Goal: Transaction & Acquisition: Purchase product/service

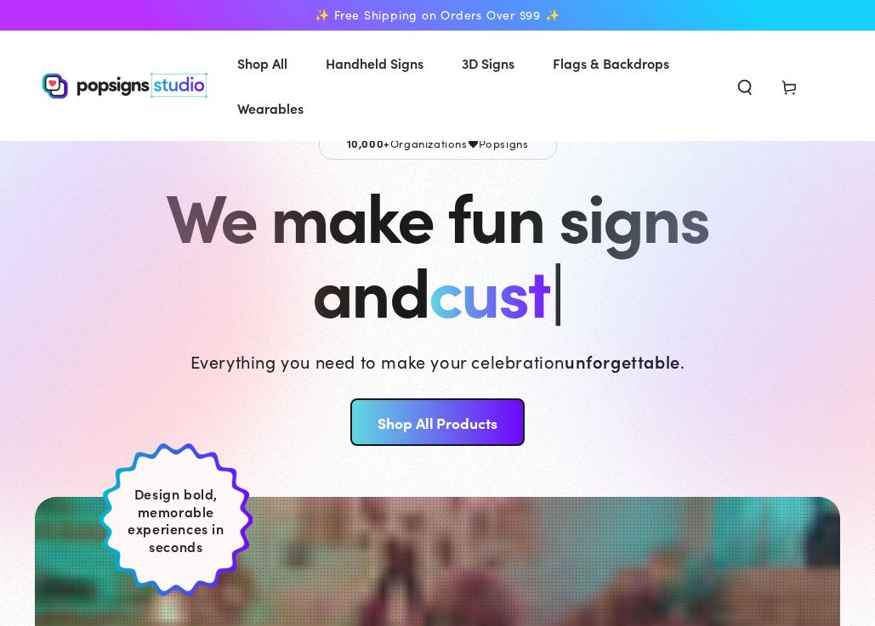
click at [739, 89] on use "Search our site" at bounding box center [745, 87] width 12 height 14
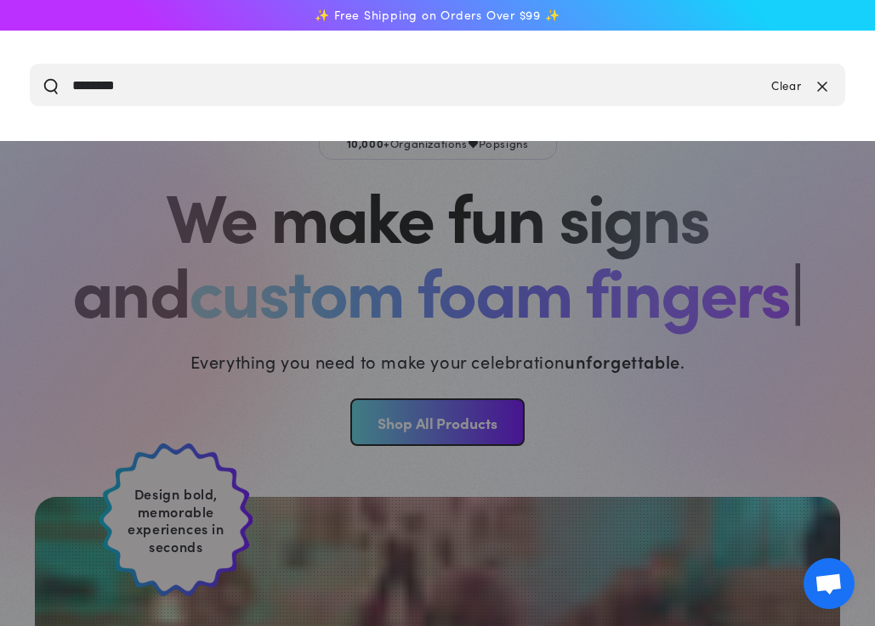
type input "********"
click at [51, 85] on button "Search our site" at bounding box center [50, 84] width 17 height 17
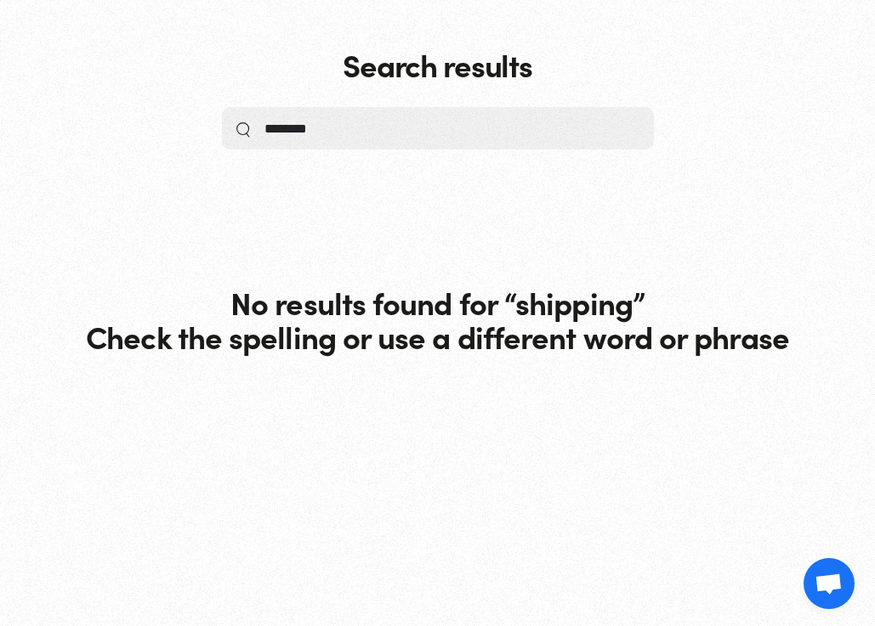
scroll to position [365, 0]
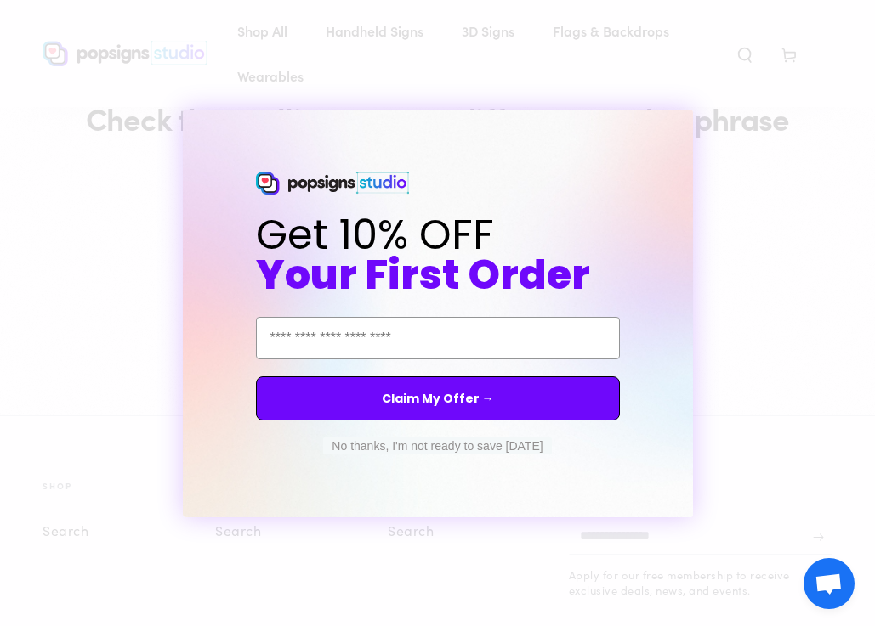
click at [692, 129] on circle "Close dialog" at bounding box center [694, 124] width 16 height 16
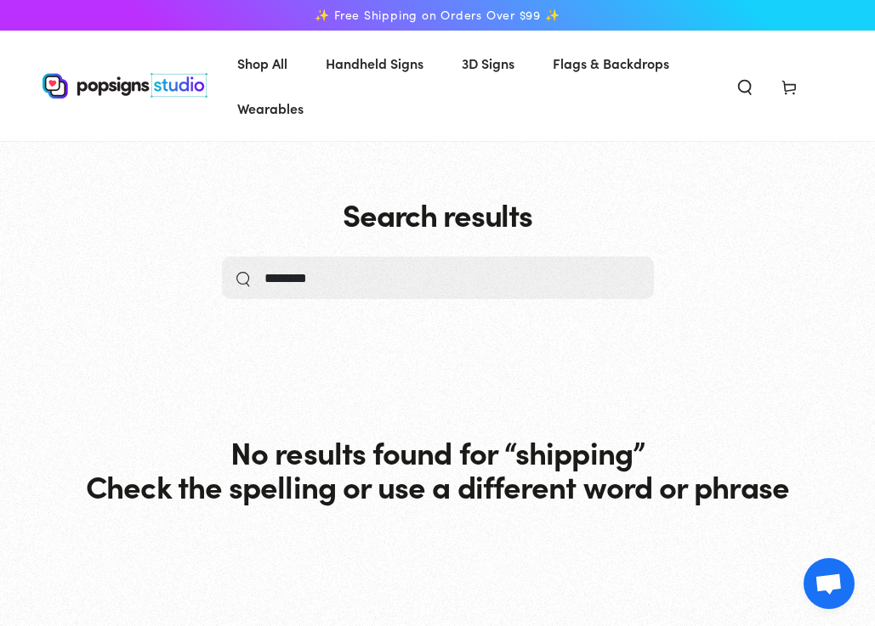
scroll to position [0, 0]
click at [173, 82] on img at bounding box center [124, 85] width 165 height 25
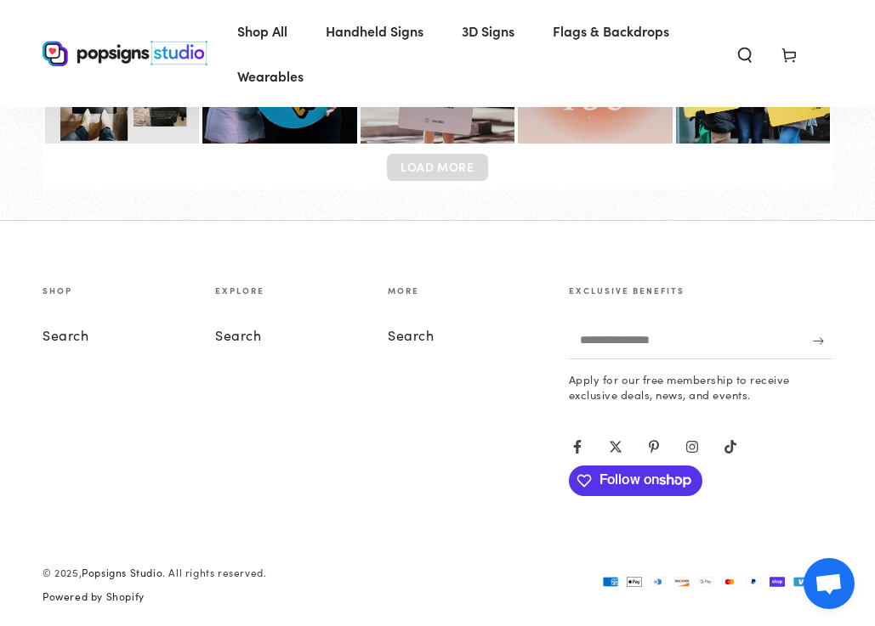
scroll to position [6855, 0]
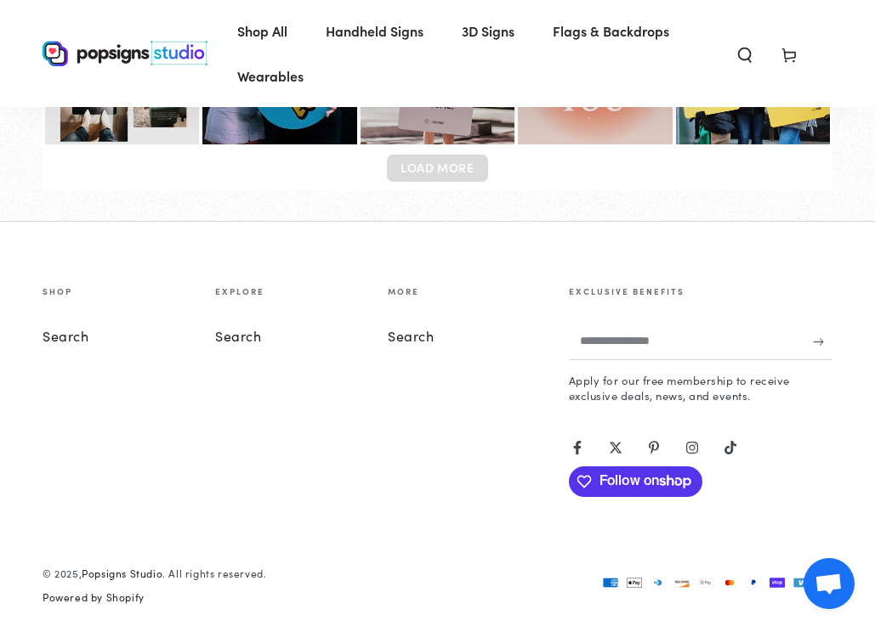
click at [405, 287] on p "More" at bounding box center [403, 294] width 31 height 14
click at [399, 287] on p "More" at bounding box center [403, 294] width 31 height 14
click at [423, 328] on link "Search" at bounding box center [411, 335] width 47 height 19
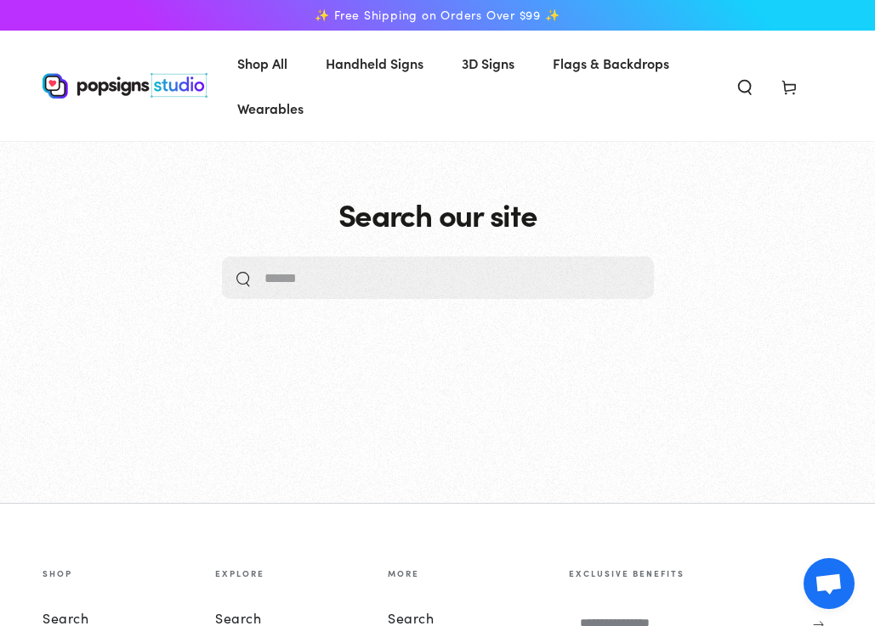
click at [440, 280] on input "Search our site" at bounding box center [418, 278] width 308 height 42
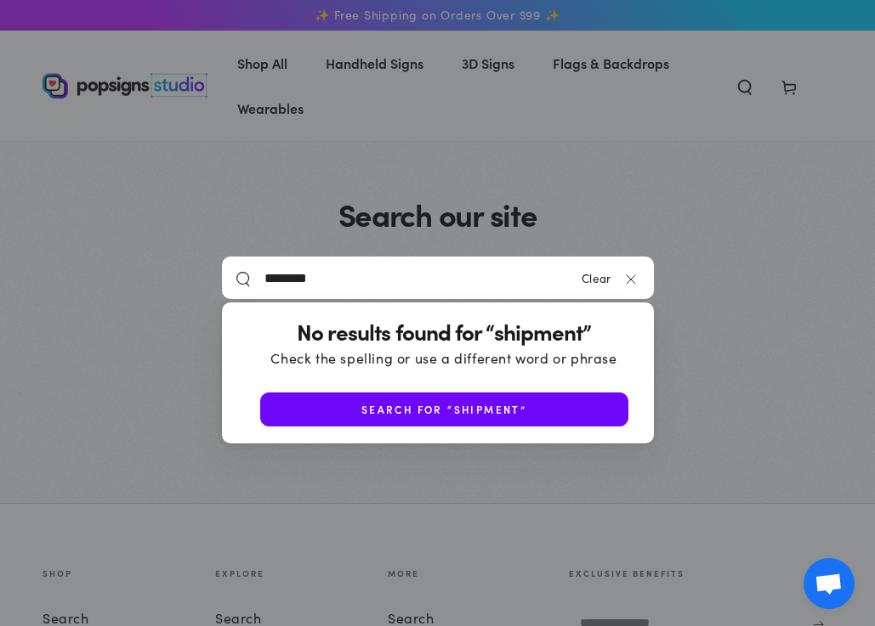
type input "********"
click at [398, 30] on div "✨ Free Shipping on Orders Over $99 ✨ Shop All Shop All Shop By Product" at bounding box center [437, 458] width 875 height 916
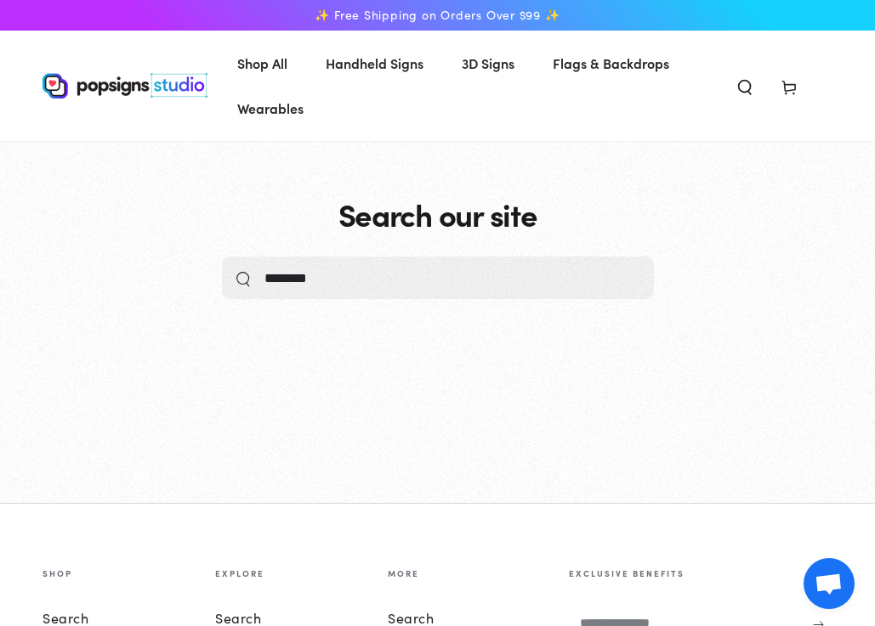
click at [405, 21] on span "✨ Free Shipping on Orders Over $99 ✨" at bounding box center [436, 15] width 245 height 15
click at [524, 10] on span "✨ Free Shipping on Orders Over $99 ✨" at bounding box center [436, 15] width 245 height 15
click at [258, 105] on span "Wearables" at bounding box center [270, 108] width 66 height 25
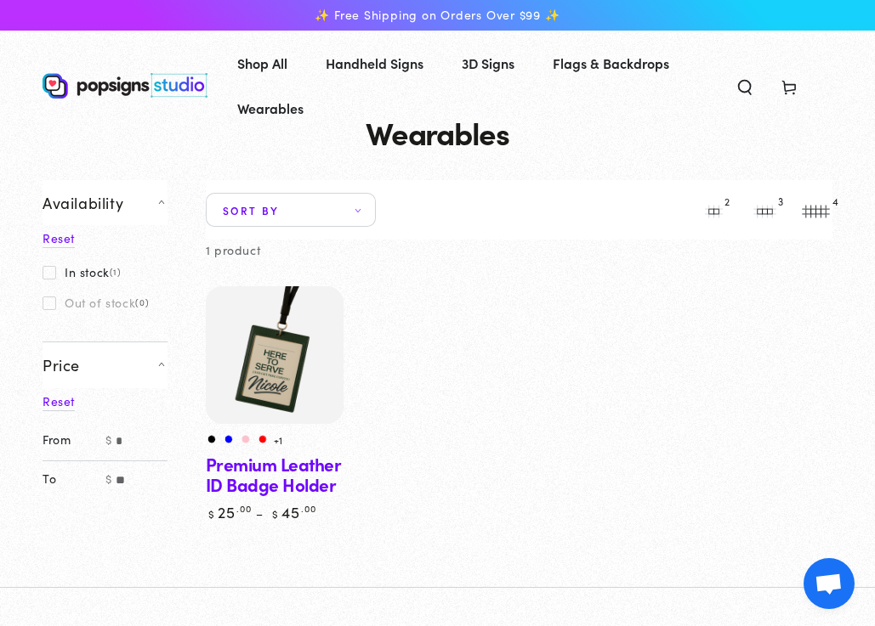
click at [245, 389] on img at bounding box center [274, 356] width 142 height 142
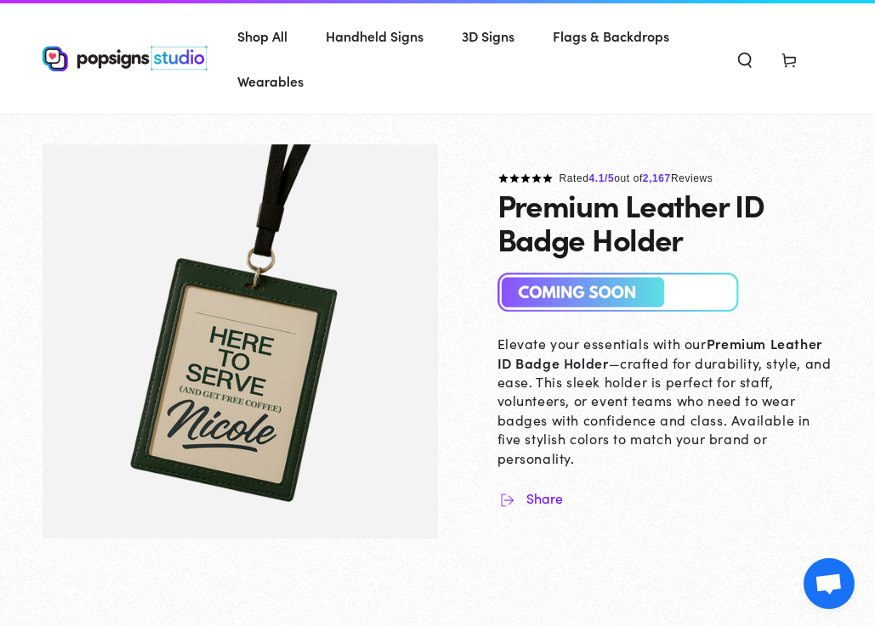
scroll to position [29, 0]
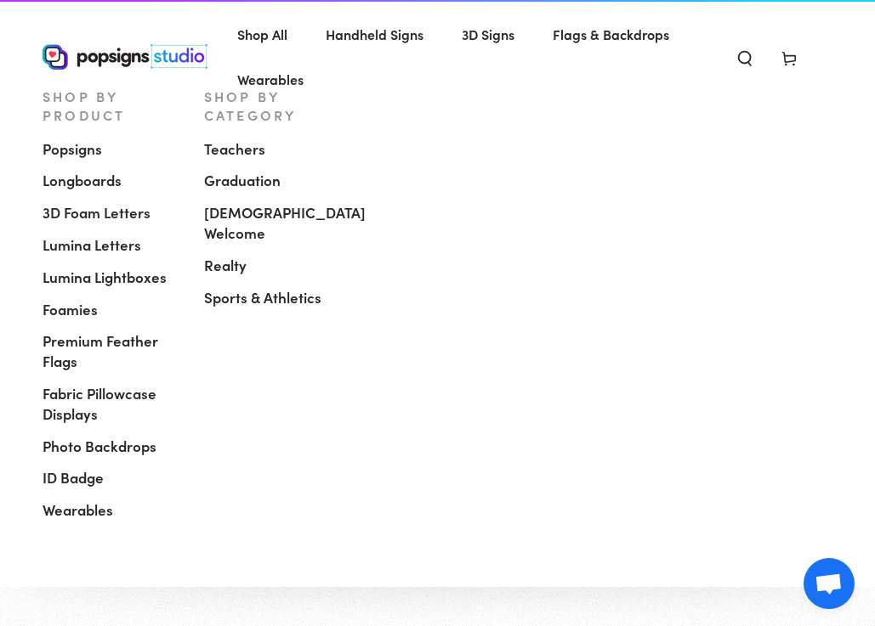
click at [270, 42] on span "Shop All" at bounding box center [262, 34] width 50 height 25
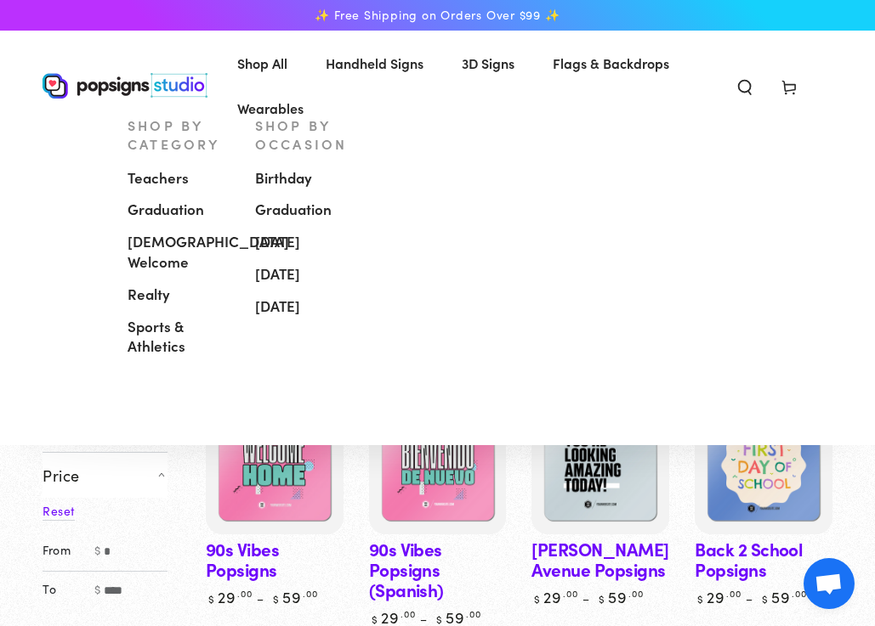
click at [161, 260] on span "[DEMOGRAPHIC_DATA] Welcome" at bounding box center [207, 252] width 161 height 41
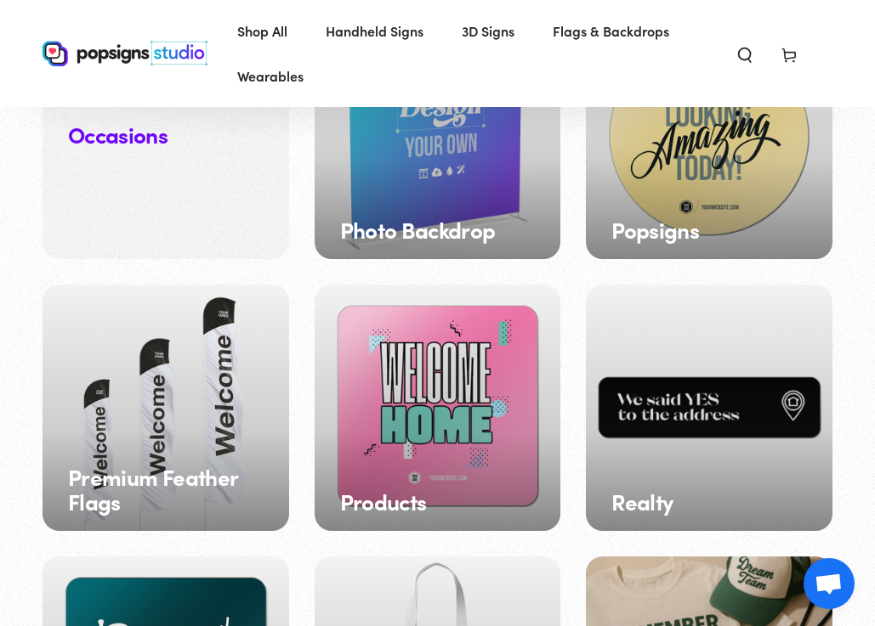
scroll to position [1556, 0]
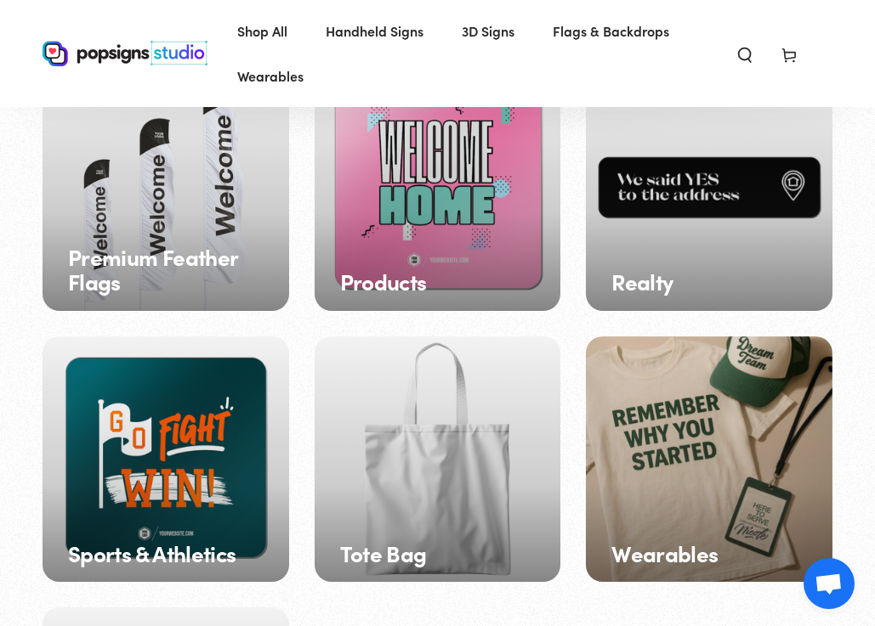
click at [456, 198] on div "Products" at bounding box center [437, 188] width 246 height 246
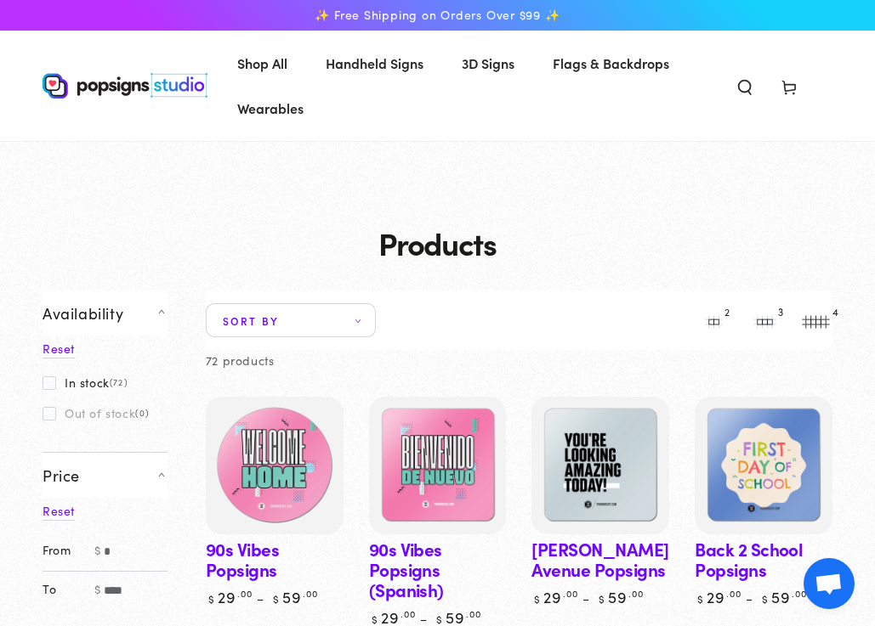
click at [305, 504] on img at bounding box center [274, 465] width 142 height 142
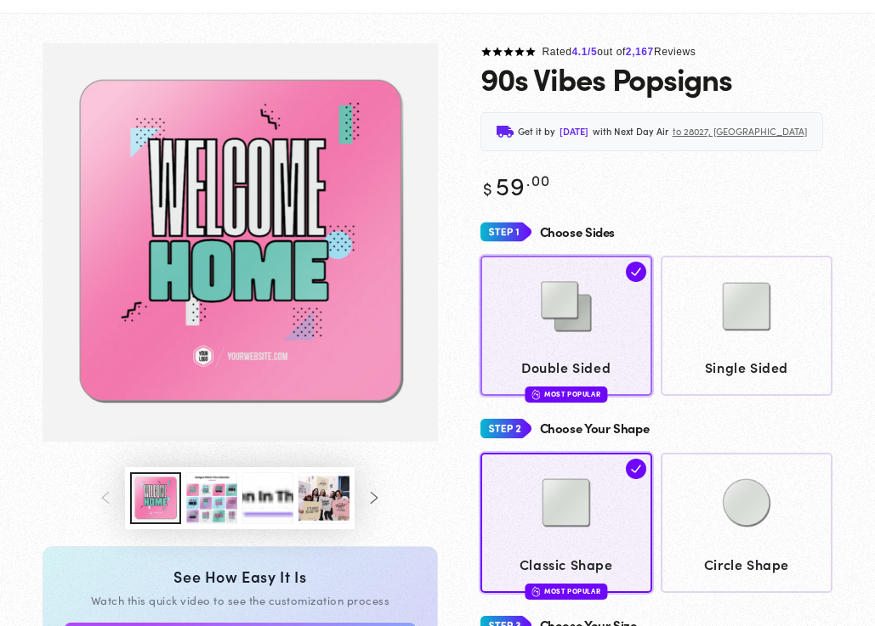
click at [545, 299] on img at bounding box center [566, 306] width 85 height 85
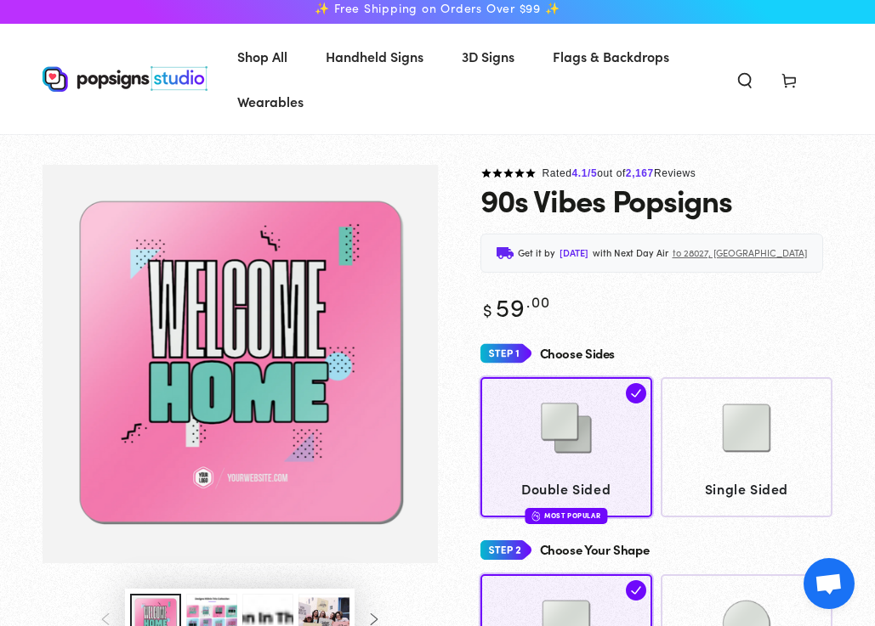
scroll to position [13, 0]
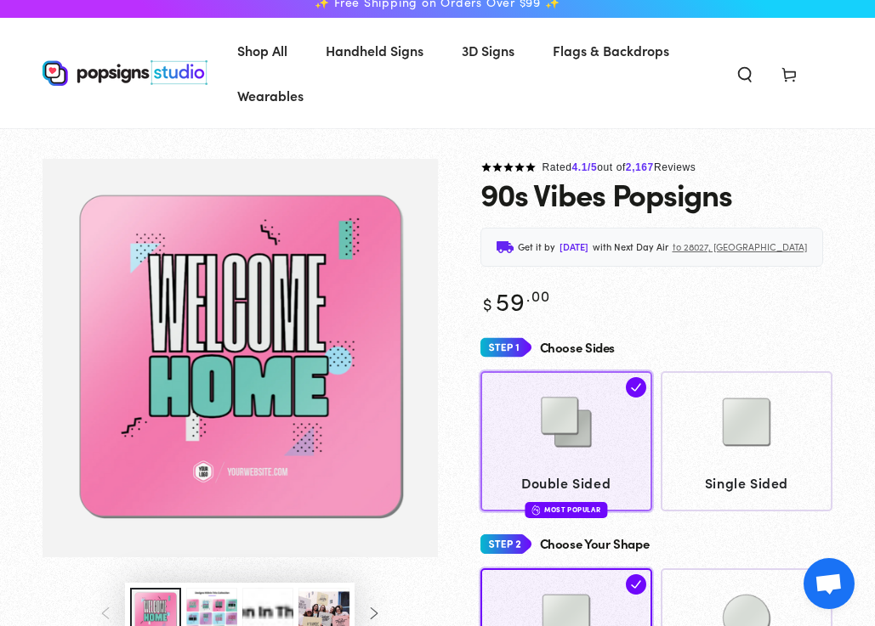
click at [584, 428] on img at bounding box center [566, 422] width 85 height 85
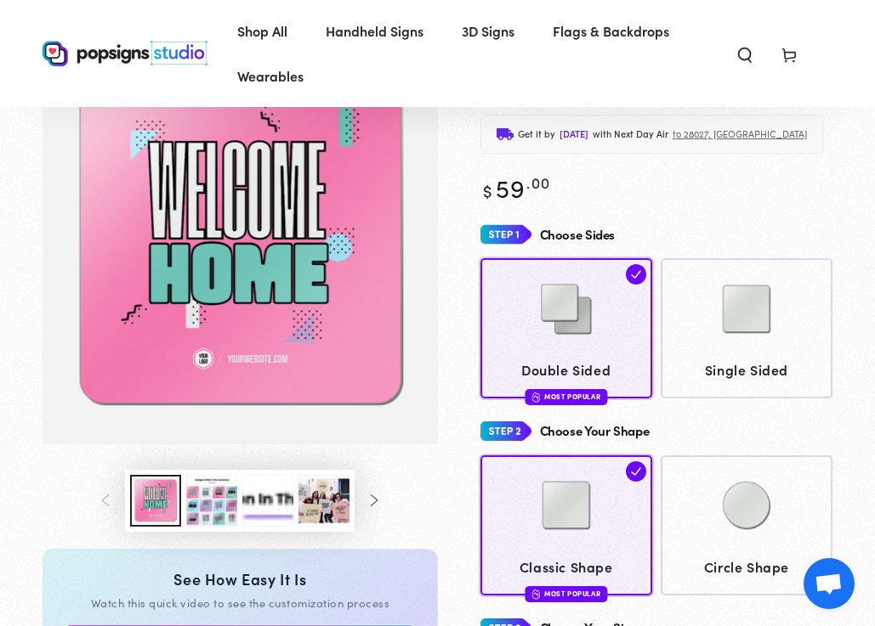
scroll to position [123, 0]
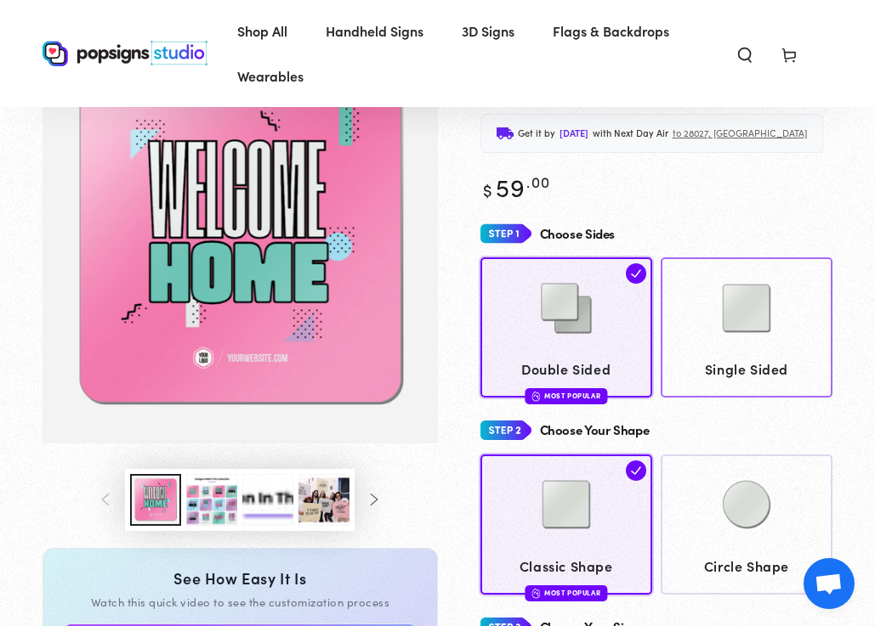
click at [705, 285] on img at bounding box center [746, 308] width 85 height 85
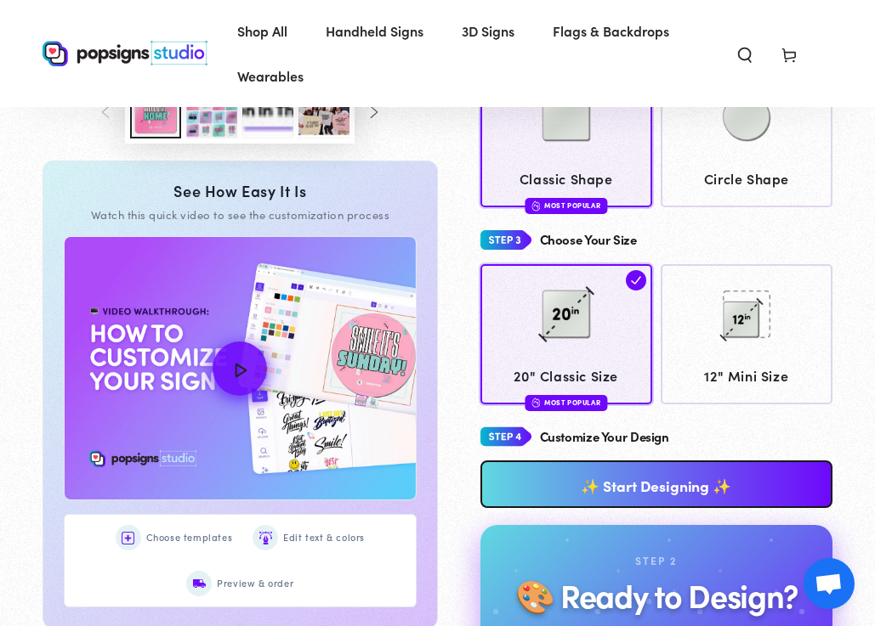
scroll to position [540, 0]
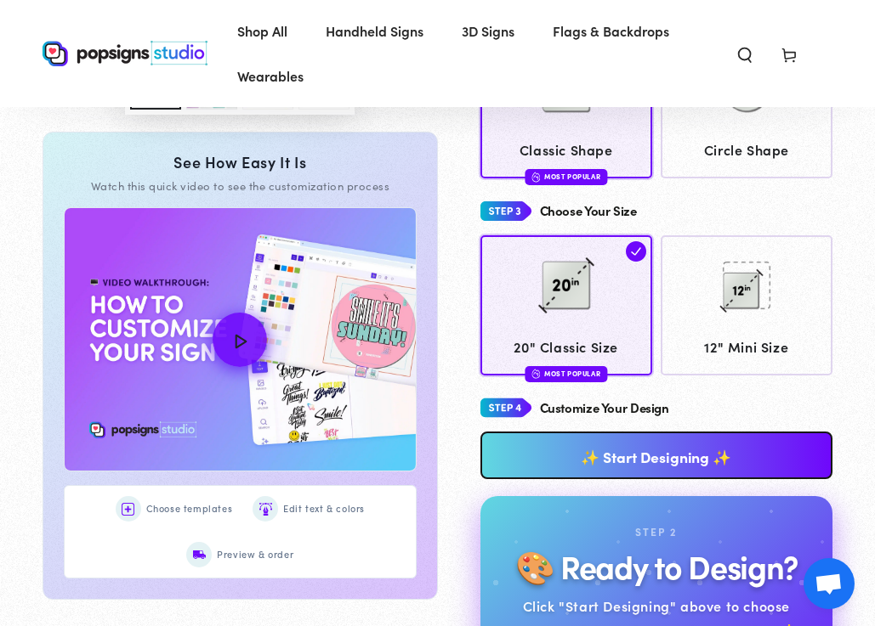
click at [659, 473] on div "**********" at bounding box center [656, 596] width 353 height 406
click at [662, 442] on link "✨ Start Designing ✨" at bounding box center [656, 456] width 353 height 48
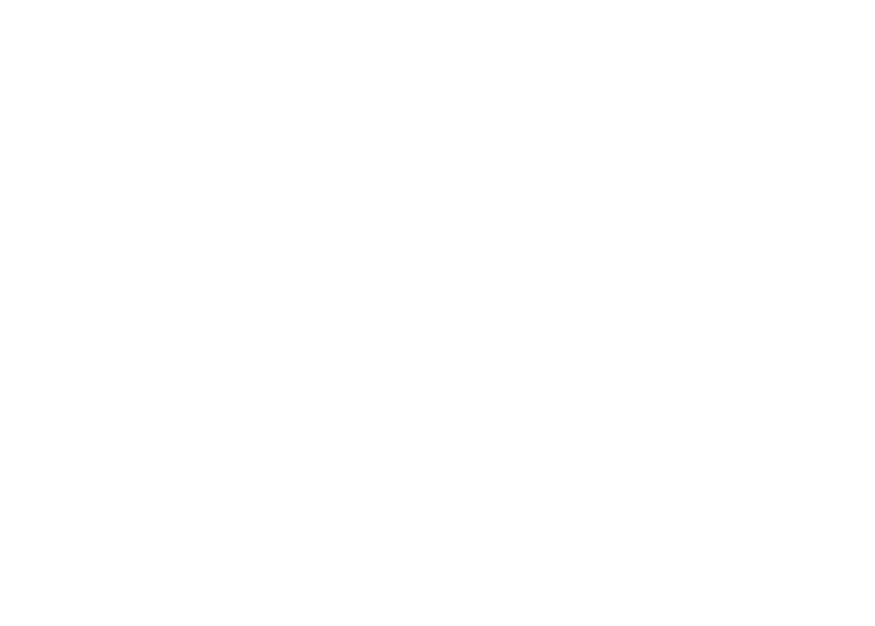
scroll to position [0, 0]
type textarea "An ancient tree with a door leading to a magical world"
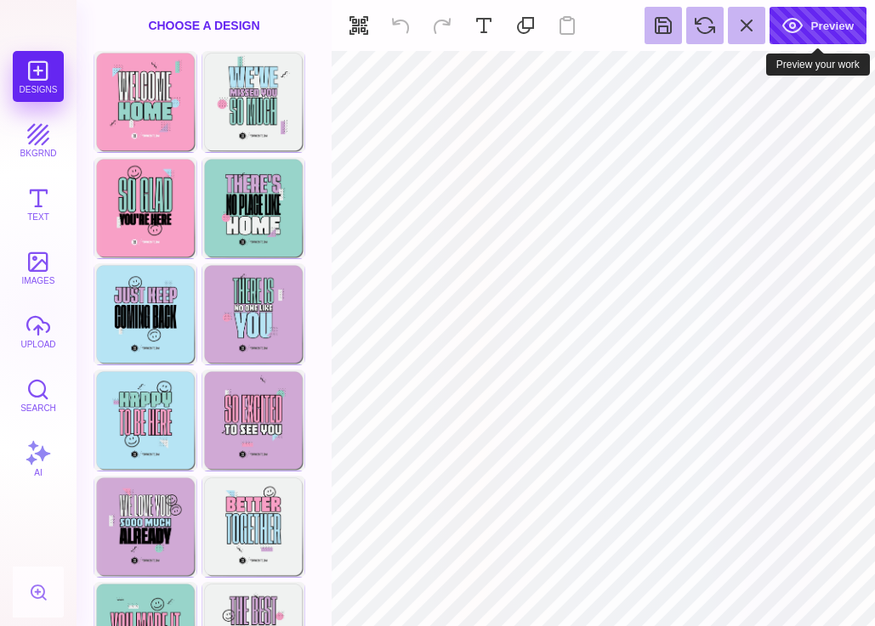
click at [800, 35] on button "Preview" at bounding box center [817, 25] width 97 height 37
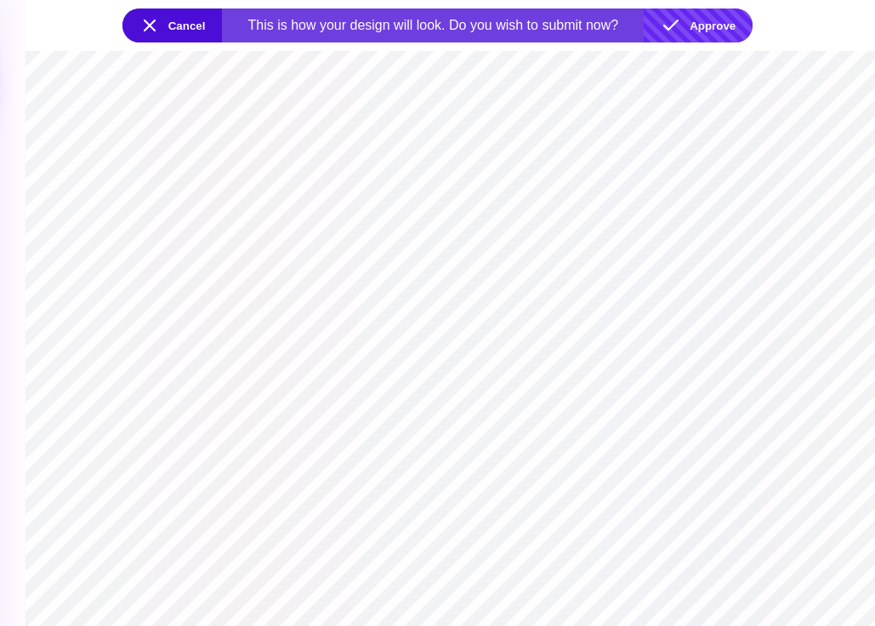
click at [713, 32] on button "Approve" at bounding box center [697, 25] width 109 height 34
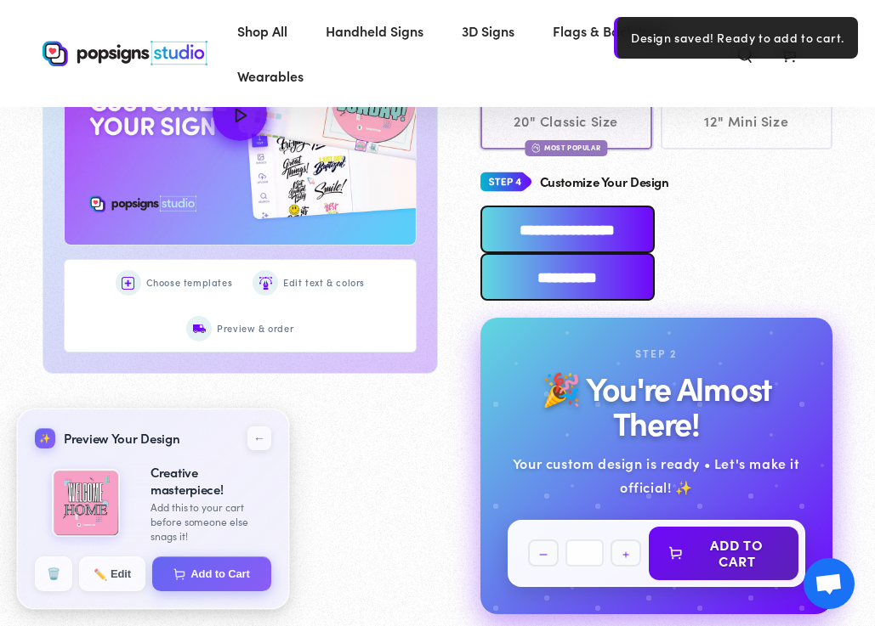
scroll to position [995, 0]
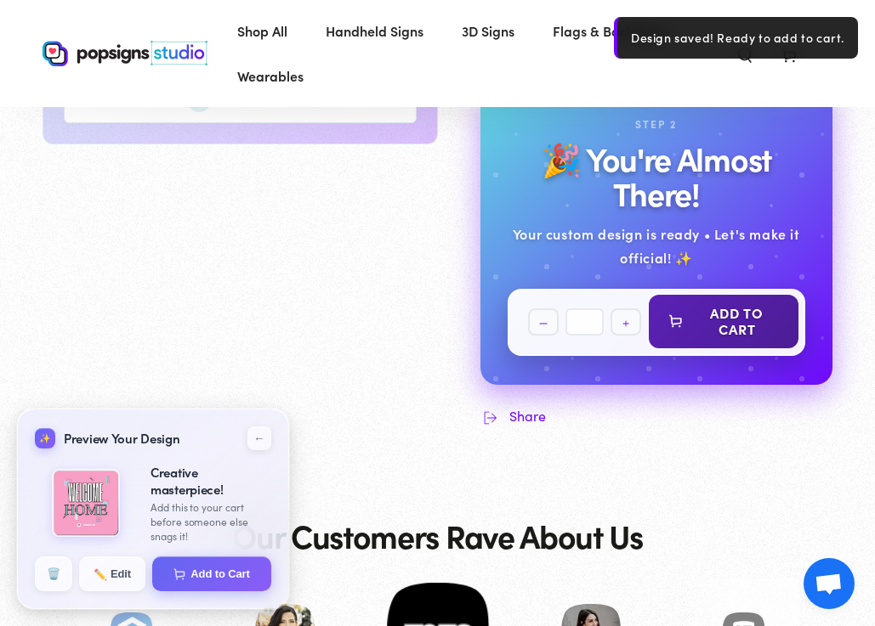
click at [709, 314] on button "Add to Cart" at bounding box center [723, 321] width 150 height 53
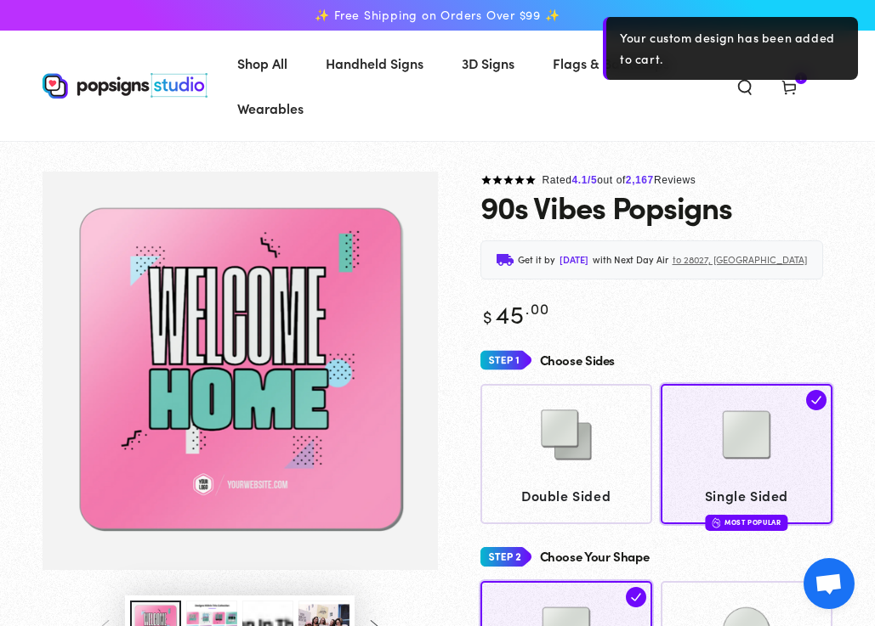
scroll to position [-2, 0]
